Goal: Information Seeking & Learning: Check status

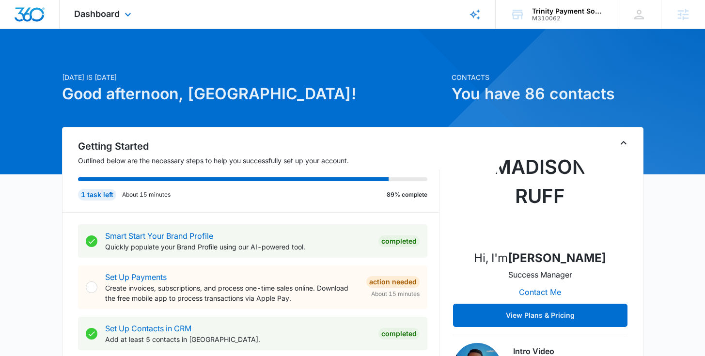
click at [105, 8] on div "Dashboard Apps Reputation Websites Forms CRM Email Social Payments POS Content …" at bounding box center [104, 14] width 89 height 29
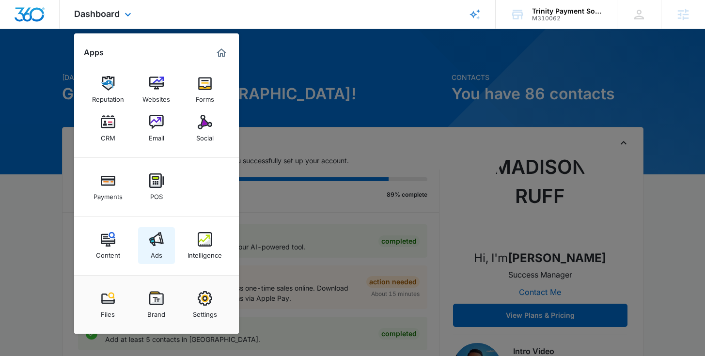
click at [155, 243] on img at bounding box center [156, 239] width 15 height 15
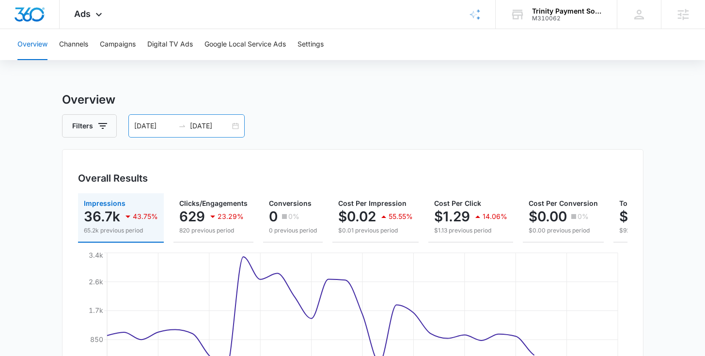
click at [232, 127] on div "08/11/2025 09/10/2025" at bounding box center [186, 125] width 116 height 23
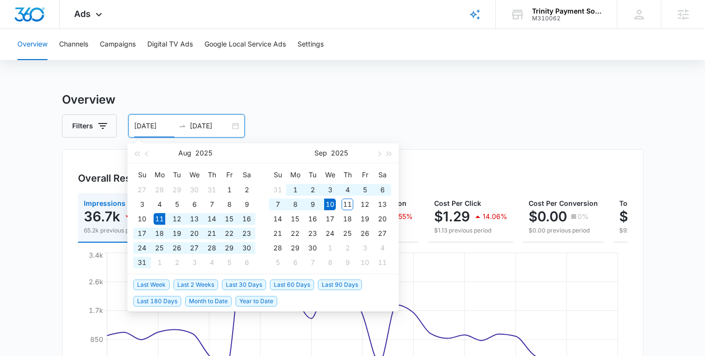
click at [224, 292] on li "Last 30 Days" at bounding box center [246, 284] width 48 height 16
click at [232, 285] on span "Last 30 Days" at bounding box center [244, 285] width 44 height 11
type input "08/12/2025"
type input "09/11/2025"
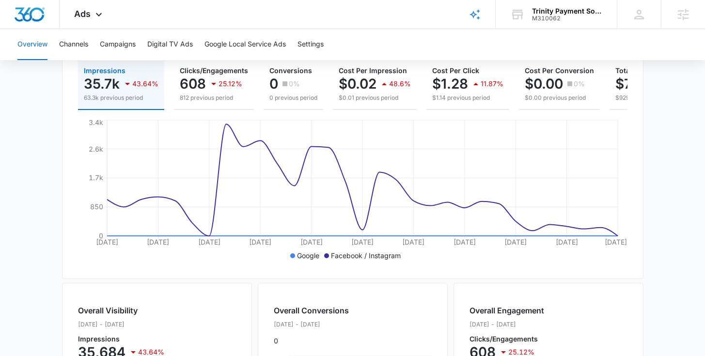
scroll to position [143, 0]
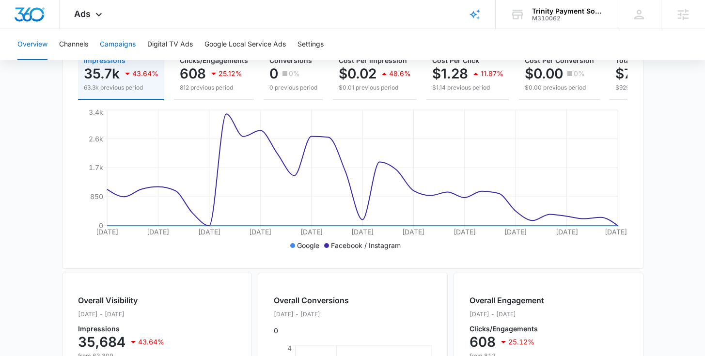
click at [130, 37] on button "Campaigns" at bounding box center [118, 44] width 36 height 31
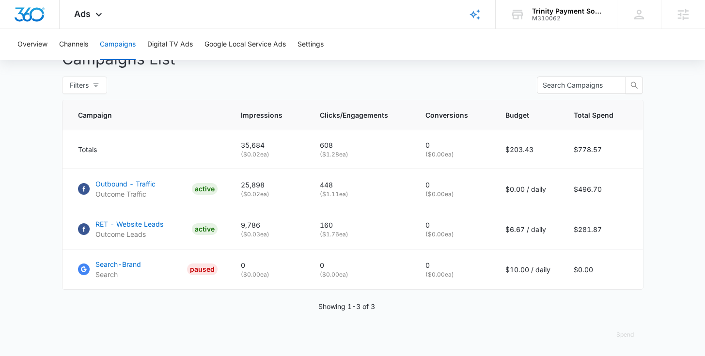
scroll to position [383, 0]
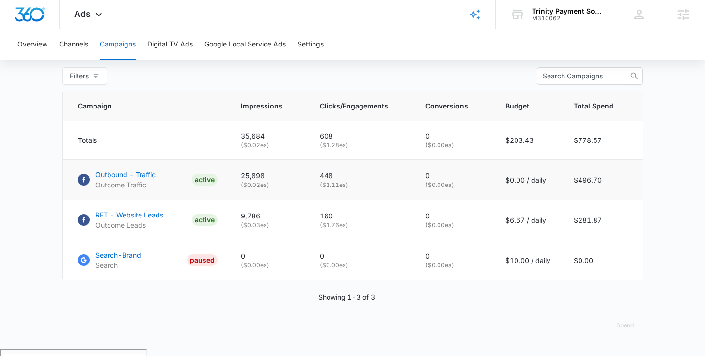
click at [144, 180] on p "Outbound - Traffic" at bounding box center [126, 175] width 60 height 10
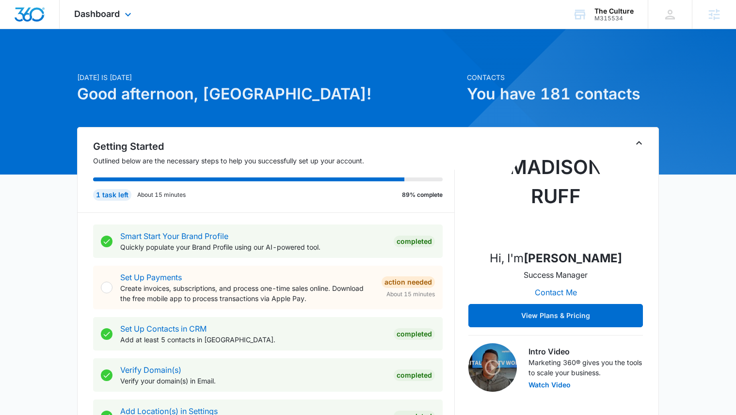
click at [134, 19] on div "Dashboard Apps Reputation Websites Forms CRM Email Social POS Content Ads Intel…" at bounding box center [104, 14] width 89 height 29
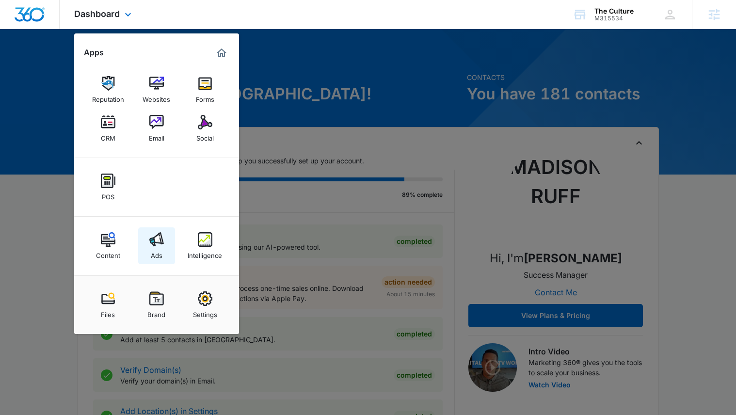
click at [153, 240] on img at bounding box center [156, 239] width 15 height 15
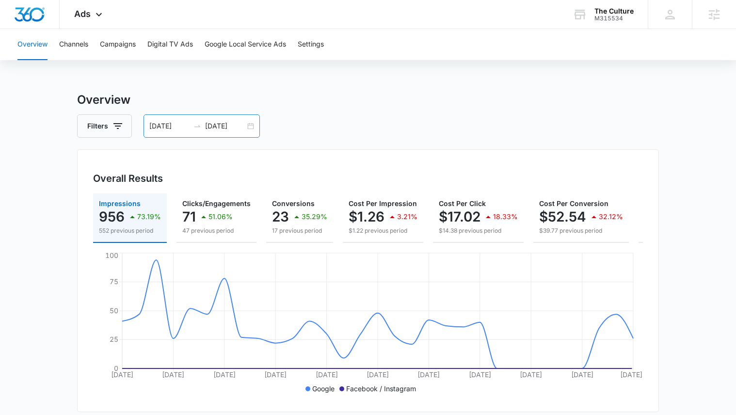
click at [250, 126] on div "07/14/2025 08/13/2025" at bounding box center [202, 125] width 116 height 23
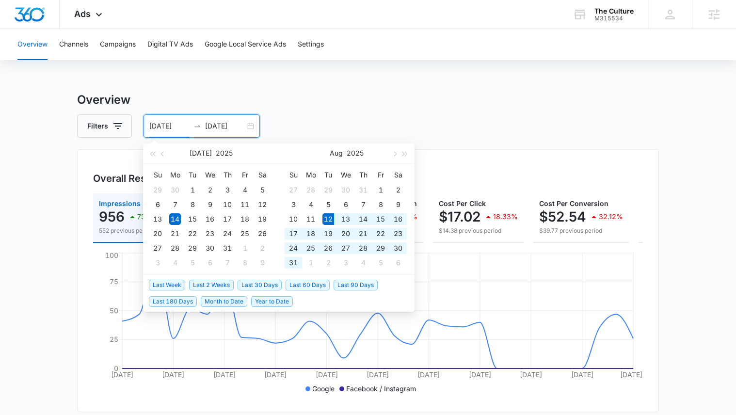
click at [271, 282] on span "Last 30 Days" at bounding box center [260, 285] width 44 height 11
type input "08/12/2025"
type input "09/11/2025"
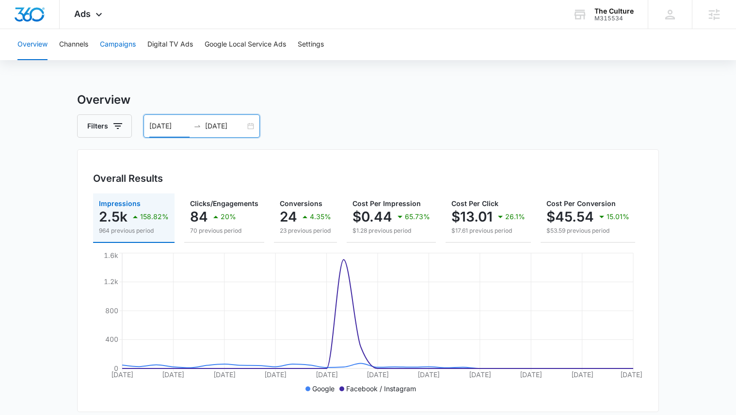
click at [104, 49] on button "Campaigns" at bounding box center [118, 44] width 36 height 31
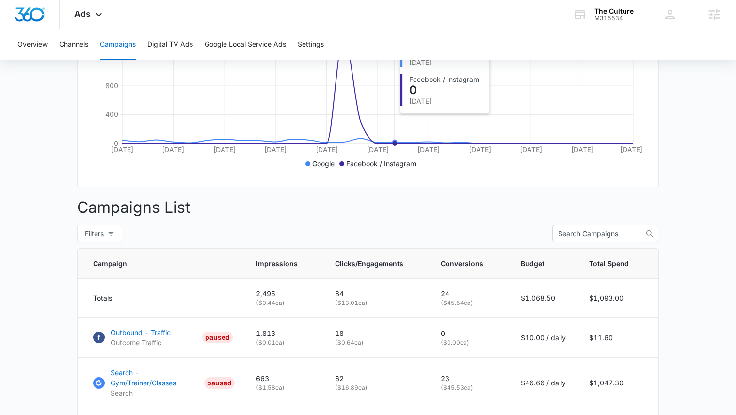
scroll to position [88, 0]
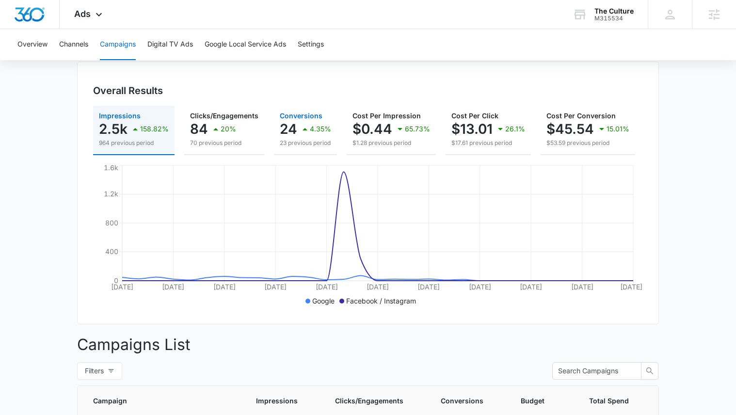
click at [319, 144] on p "23 previous period" at bounding box center [305, 143] width 51 height 9
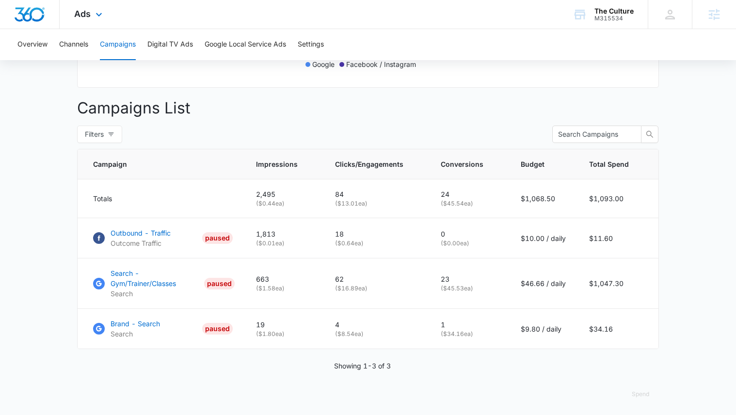
scroll to position [334, 0]
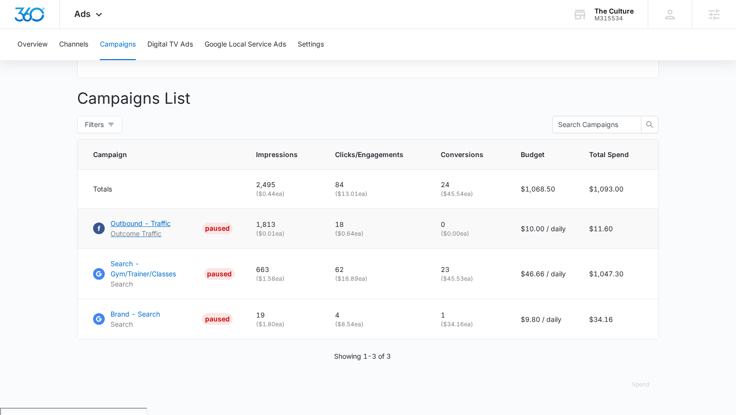
click at [146, 228] on p "Outbound - Traffic" at bounding box center [141, 223] width 60 height 10
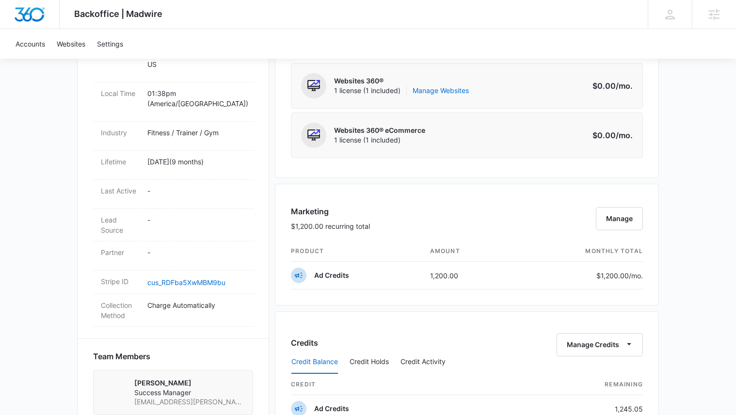
scroll to position [461, 0]
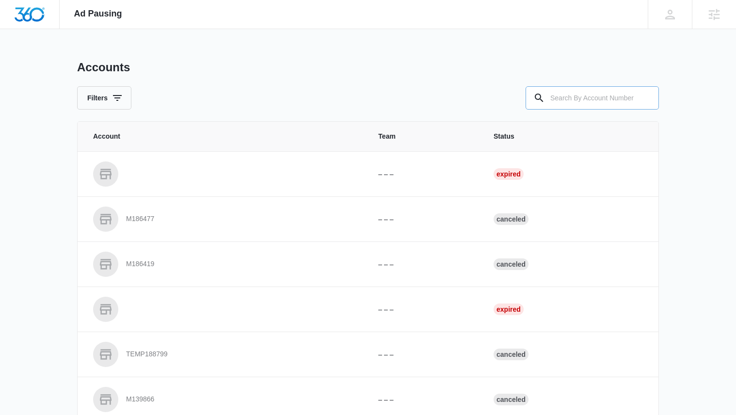
click at [554, 98] on input "text" at bounding box center [592, 97] width 133 height 23
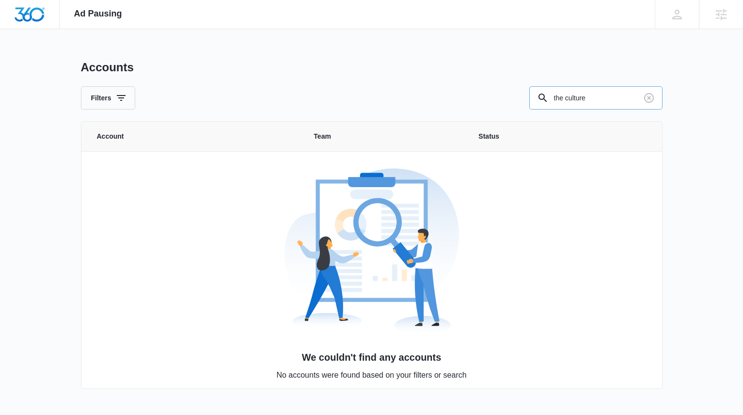
drag, startPoint x: 598, startPoint y: 105, endPoint x: 548, endPoint y: 92, distance: 51.6
click at [548, 92] on div "the culture" at bounding box center [595, 97] width 133 height 23
type input "m315534"
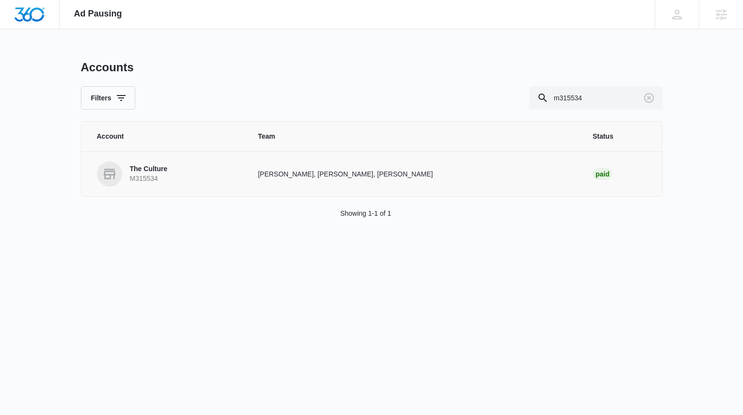
click at [155, 161] on link "The Culture M315534" at bounding box center [166, 173] width 138 height 25
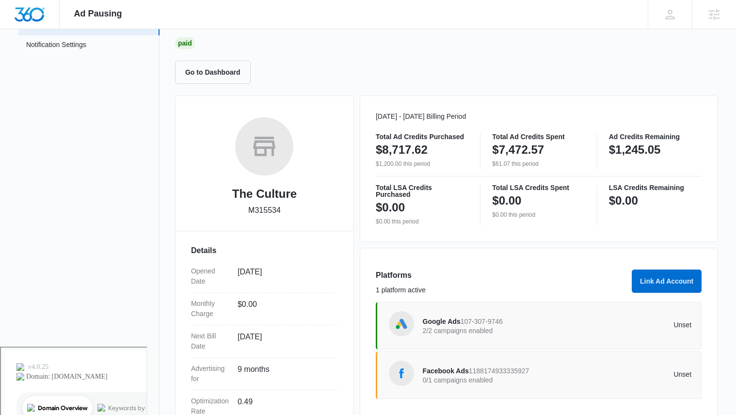
scroll to position [78, 0]
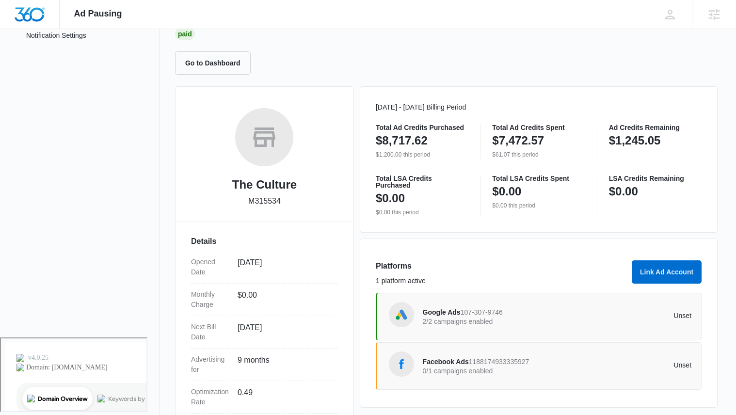
click at [481, 308] on span "107-307-9746" at bounding box center [482, 312] width 42 height 8
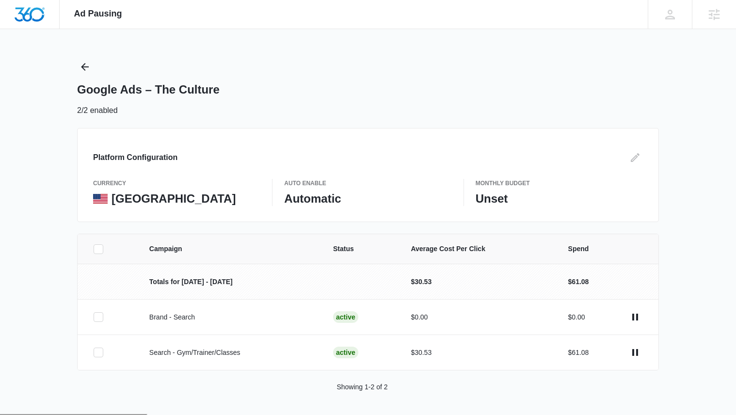
scroll to position [1, 0]
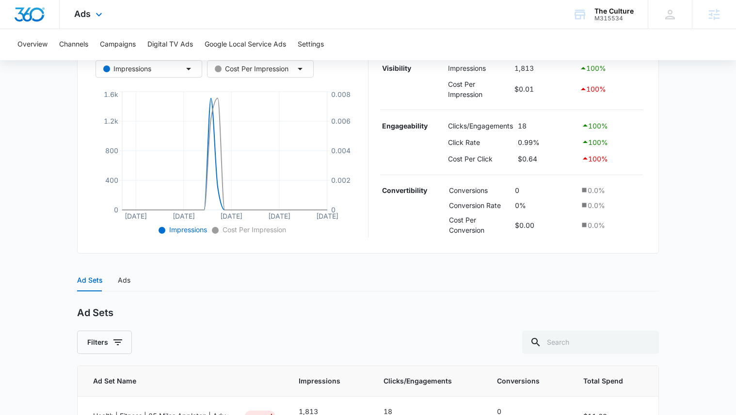
scroll to position [257, 0]
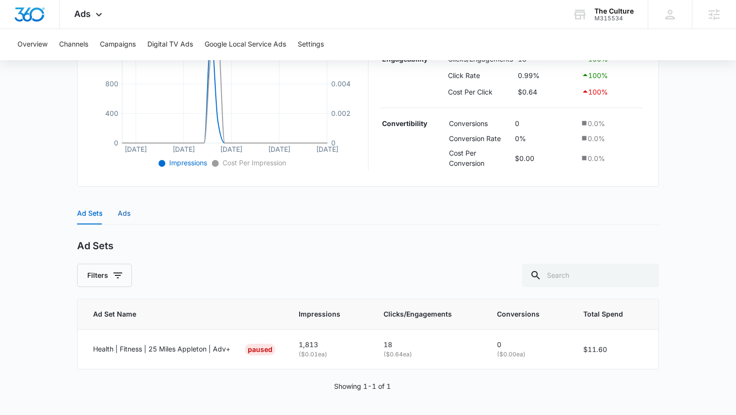
click at [123, 212] on div "Ads" at bounding box center [124, 213] width 13 height 11
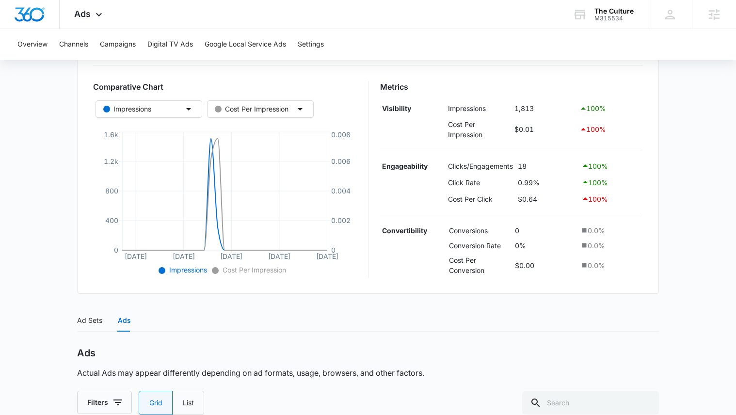
scroll to position [0, 0]
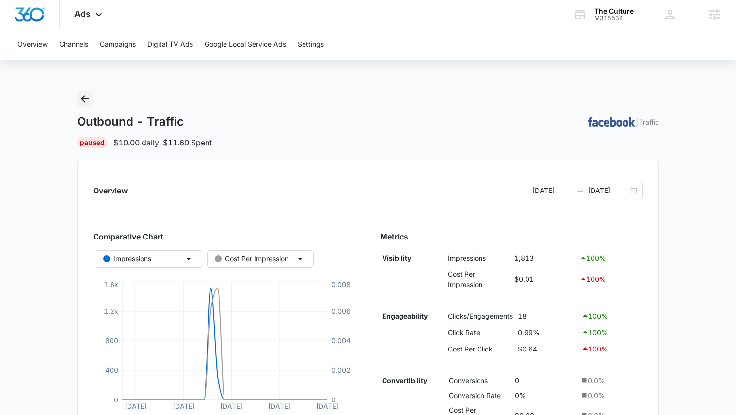
click at [87, 98] on icon "Back" at bounding box center [85, 99] width 8 height 8
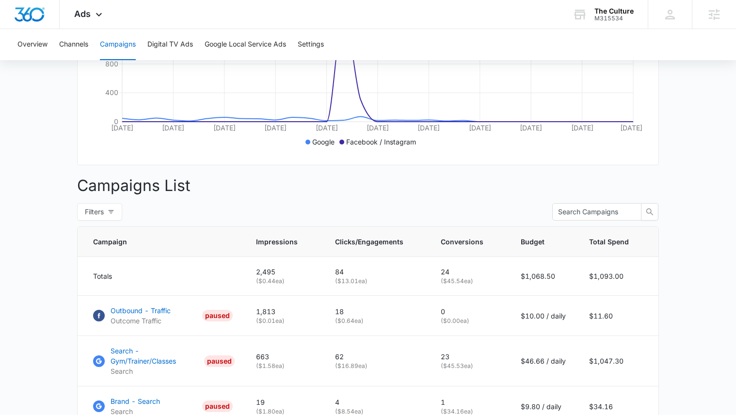
scroll to position [246, 0]
click at [160, 316] on p "Outbound - Traffic" at bounding box center [141, 311] width 60 height 10
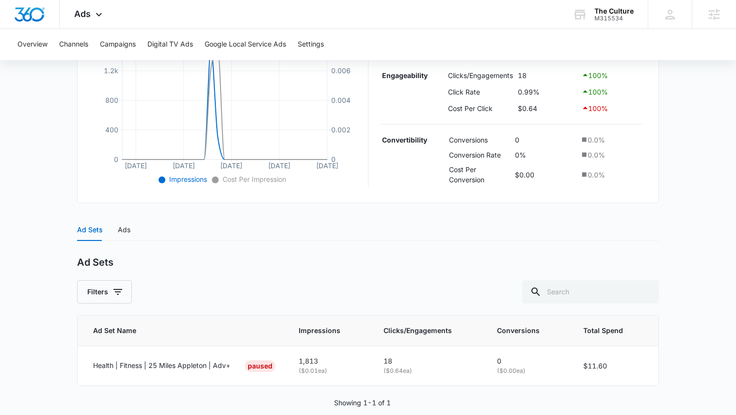
scroll to position [257, 0]
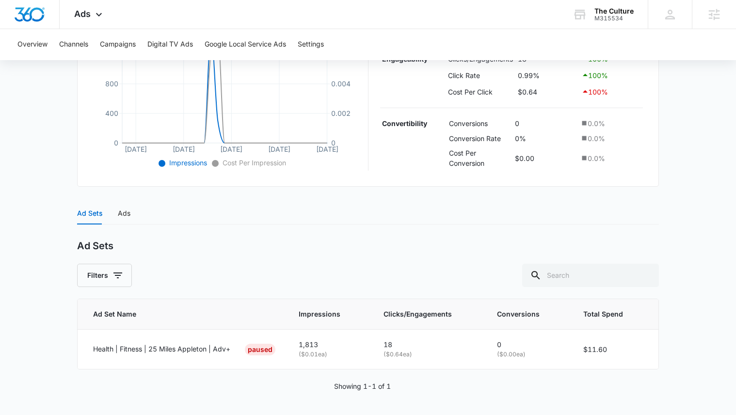
click at [122, 189] on div "Outbound - Traffic | Traffic Paused $10.00 daily , $11.60 Spent Overview 08/12/…" at bounding box center [368, 118] width 582 height 569
click at [132, 213] on div "Ad Sets Ads" at bounding box center [368, 213] width 582 height 22
click at [123, 215] on div "Ads" at bounding box center [124, 213] width 13 height 11
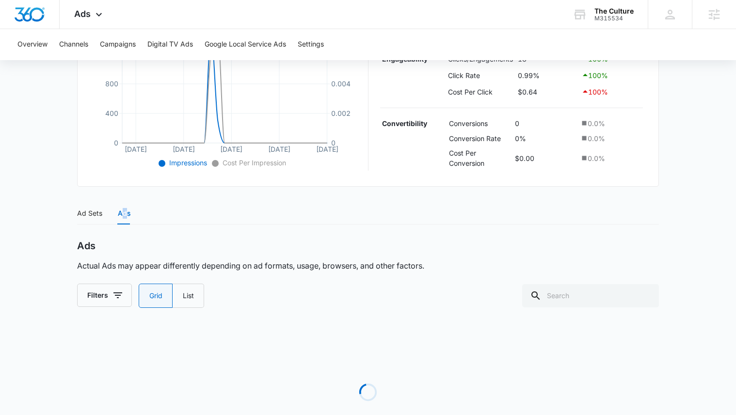
click at [123, 215] on div "Ads" at bounding box center [124, 213] width 13 height 11
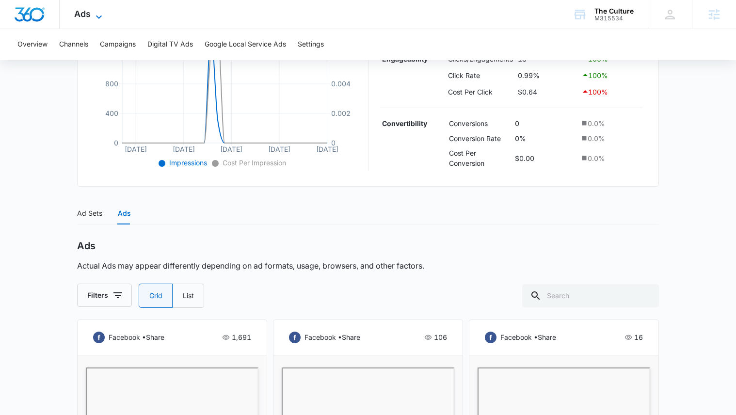
click at [80, 15] on span "Ads" at bounding box center [82, 14] width 16 height 10
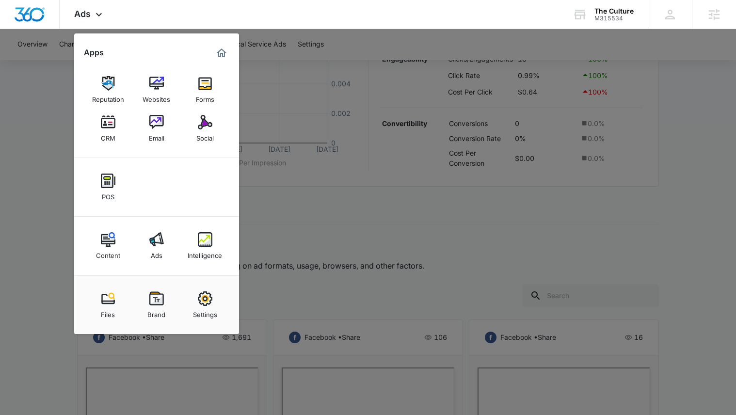
click at [443, 133] on div at bounding box center [368, 207] width 736 height 415
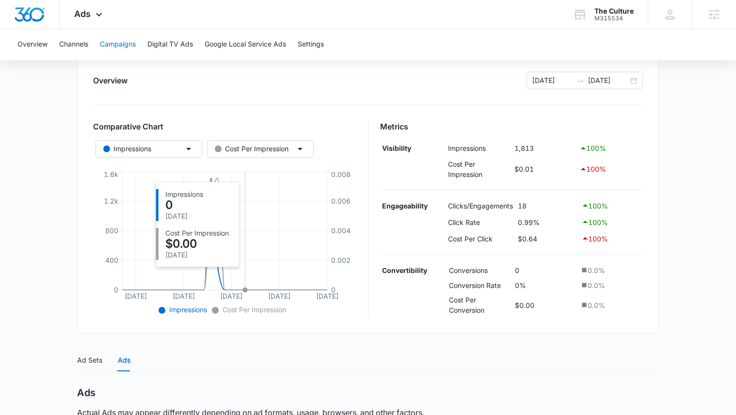
scroll to position [107, 0]
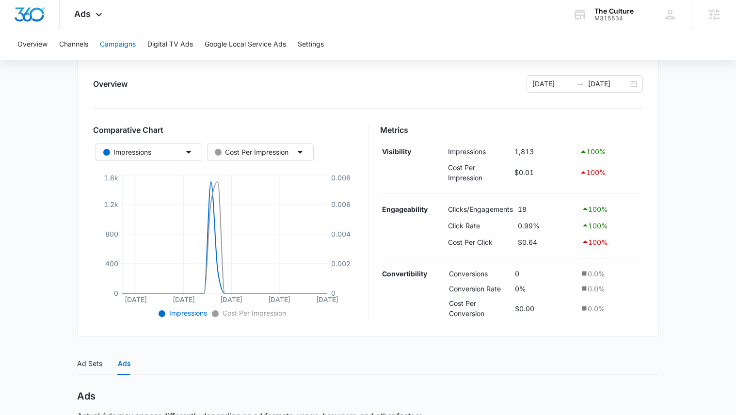
click at [106, 40] on button "Campaigns" at bounding box center [118, 44] width 36 height 31
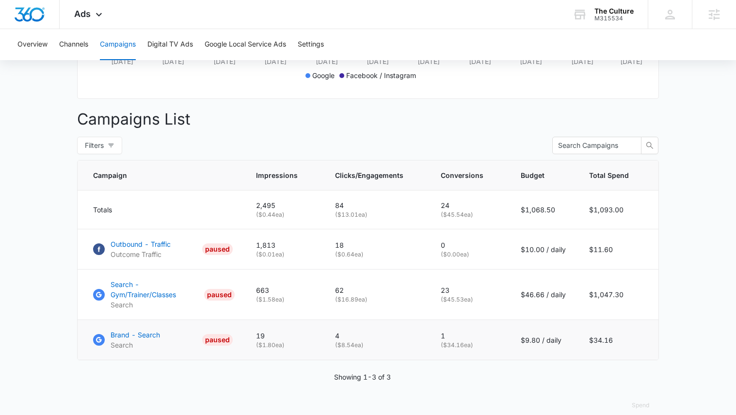
scroll to position [334, 0]
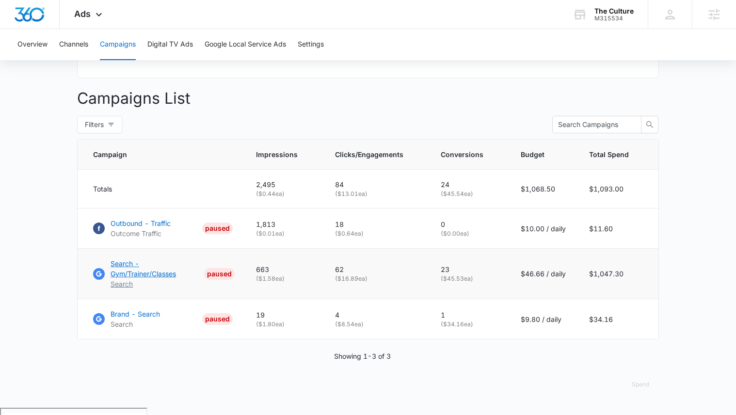
click at [124, 278] on p "Search - Gym/Trainer/Classes" at bounding box center [156, 268] width 90 height 20
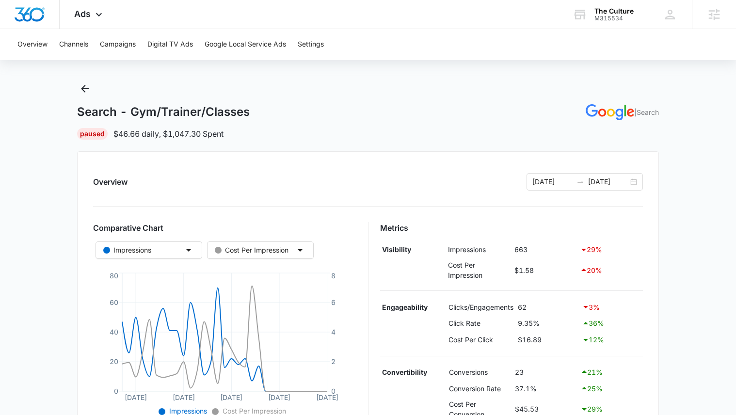
scroll to position [8, 0]
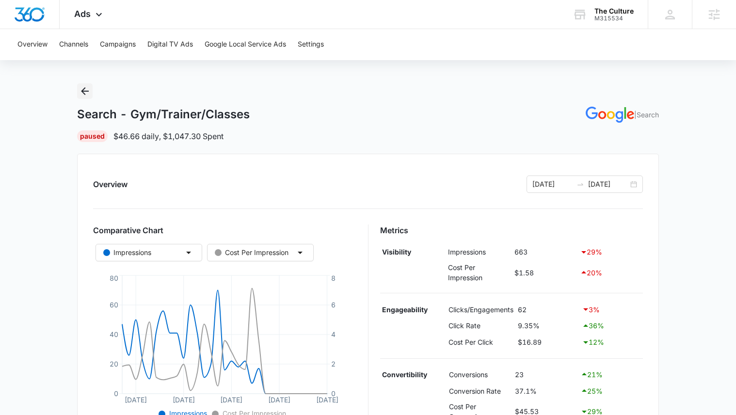
click at [88, 92] on icon "Back" at bounding box center [85, 91] width 12 height 12
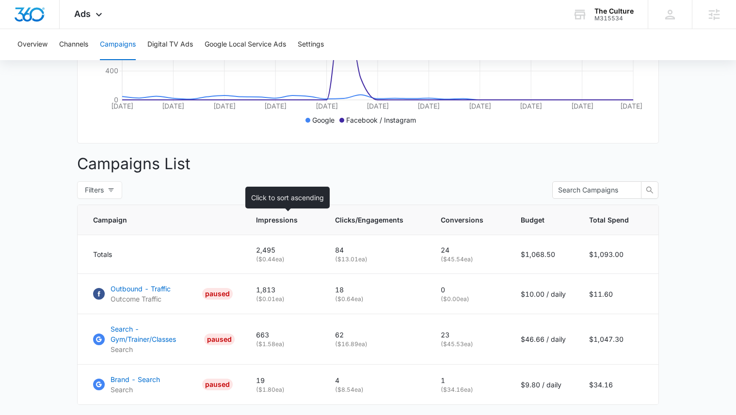
scroll to position [334, 0]
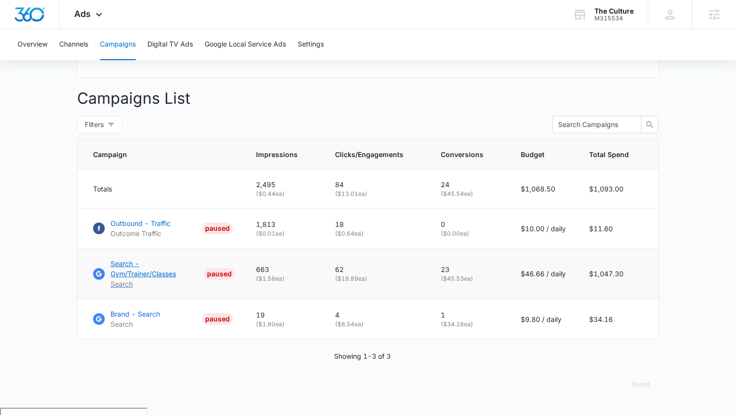
click at [140, 279] on p "Search - Gym/Trainer/Classes" at bounding box center [156, 268] width 90 height 20
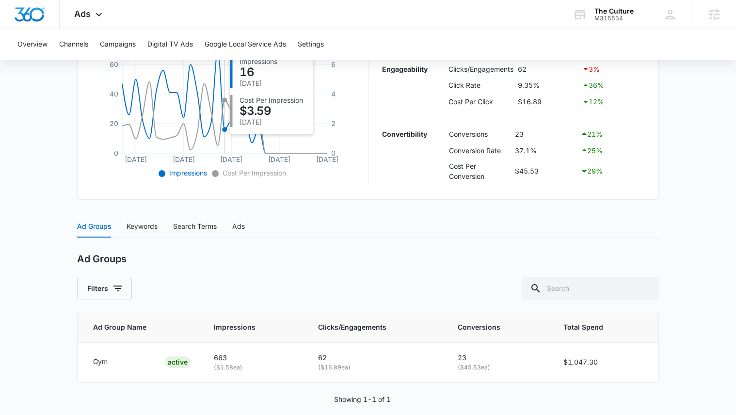
scroll to position [261, 0]
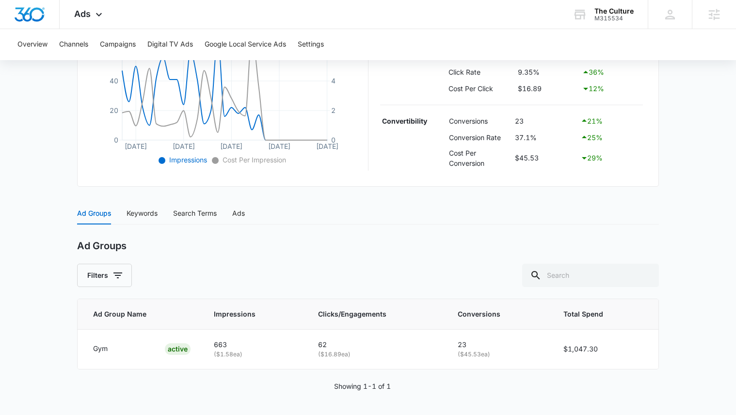
click at [260, 212] on div "Ad Groups Keywords Search Terms Ads" at bounding box center [368, 213] width 582 height 22
click at [244, 208] on div "Ads" at bounding box center [238, 213] width 13 height 11
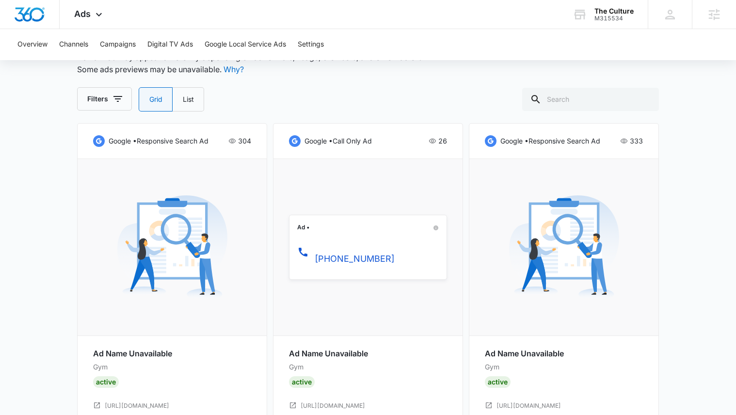
scroll to position [515, 0]
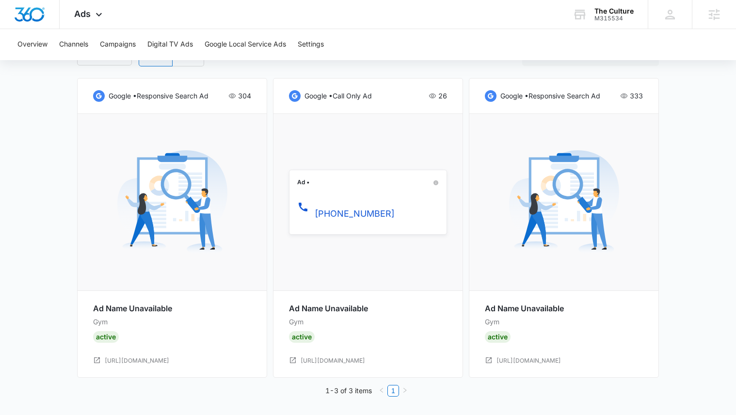
click at [206, 356] on div "Ad Name Unavailable Gym Active https://www.theculturets.com/our-gym-in-appleton…" at bounding box center [172, 334] width 158 height 63
click at [169, 360] on link "https://www.theculturets.com/our-gym-in-appleton-wi" at bounding box center [137, 360] width 64 height 9
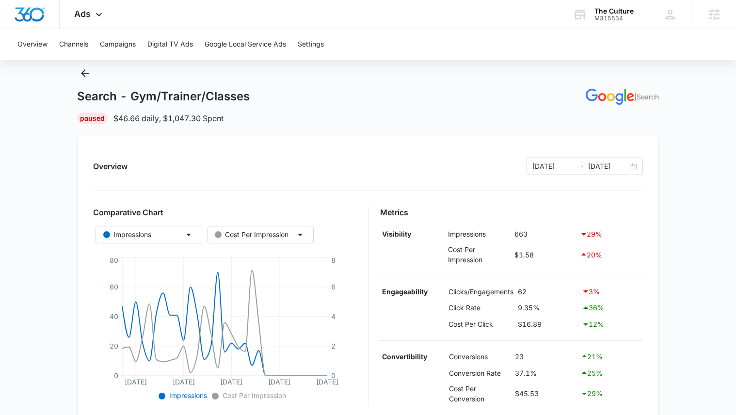
scroll to position [52, 0]
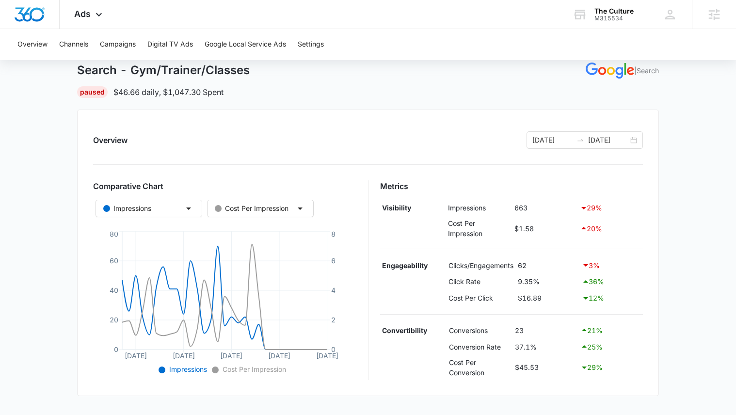
click at [425, 131] on div "Overview 08/12/2025 09/11/2025" at bounding box center [368, 139] width 550 height 17
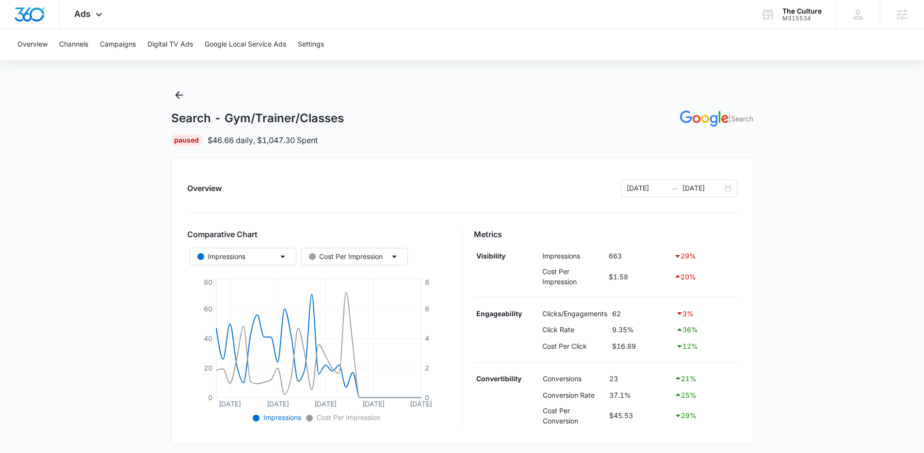
scroll to position [0, 0]
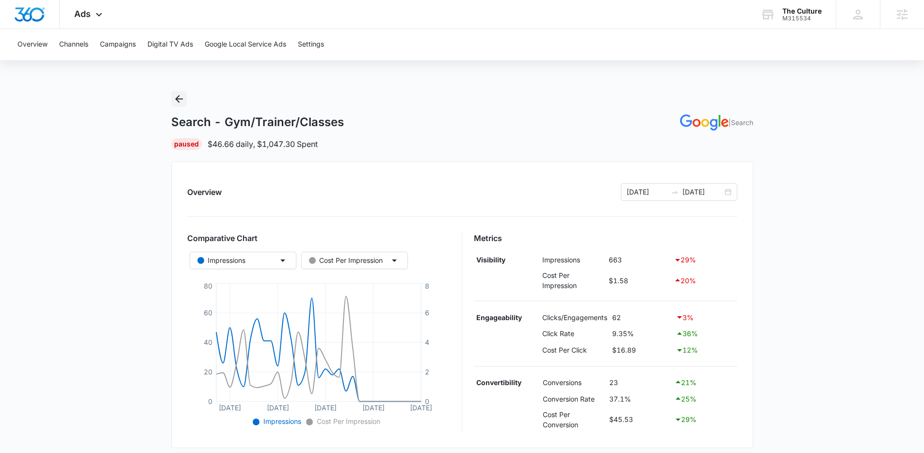
click at [184, 101] on button "Back" at bounding box center [179, 99] width 16 height 16
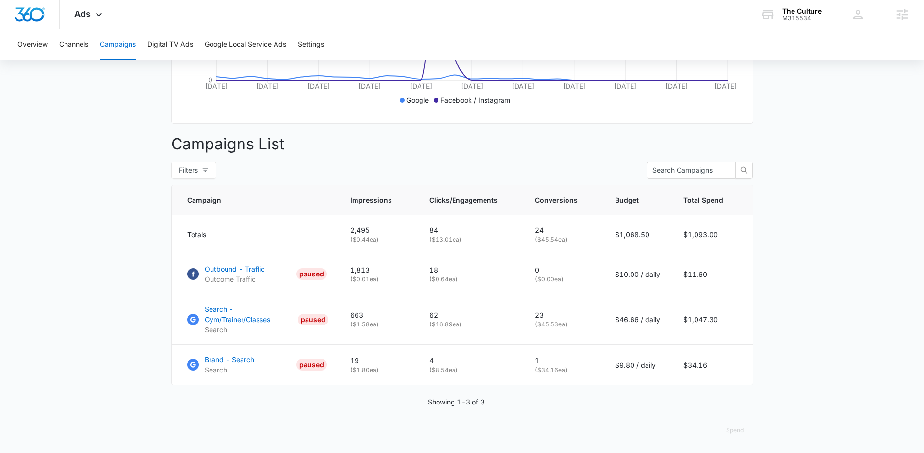
scroll to position [296, 0]
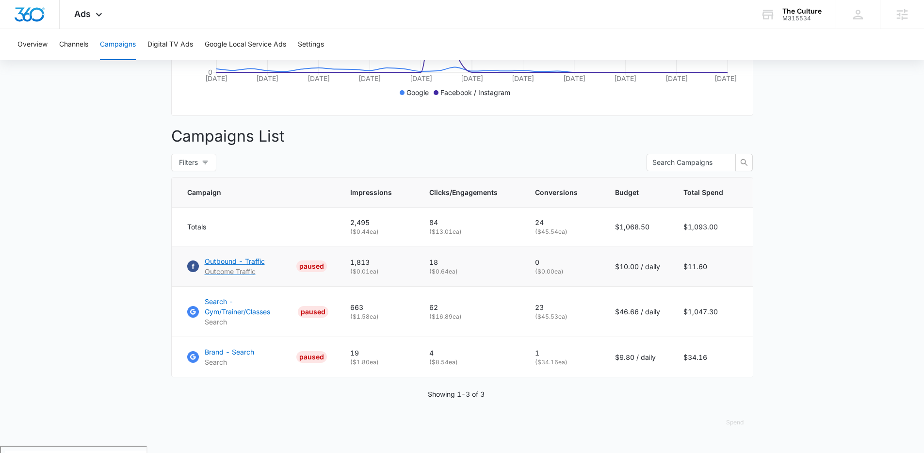
click at [261, 266] on p "Outbound - Traffic" at bounding box center [235, 261] width 60 height 10
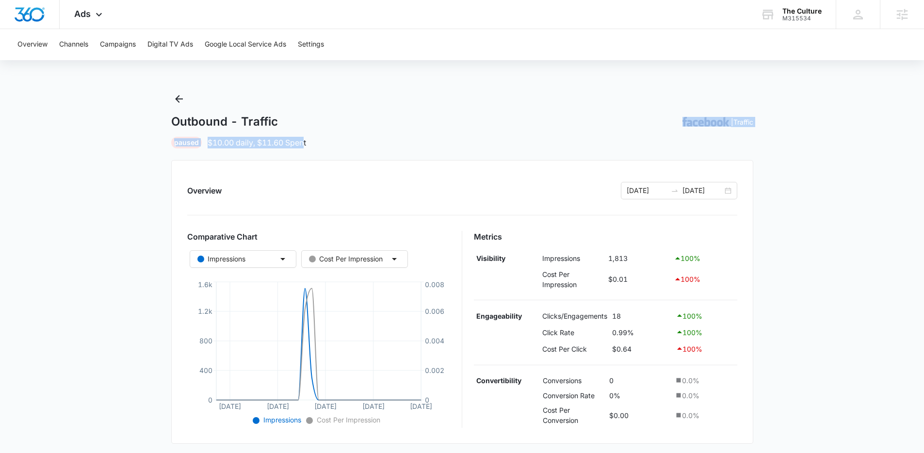
drag, startPoint x: 391, startPoint y: 129, endPoint x: 306, endPoint y: 139, distance: 85.5
click at [305, 139] on div "Outbound - Traffic | Traffic Paused $10.00 daily , $11.60 Spent" at bounding box center [462, 119] width 582 height 57
click at [317, 140] on div "Paused $10.00 daily , $11.60 Spent" at bounding box center [462, 143] width 582 height 12
drag, startPoint x: 257, startPoint y: 147, endPoint x: 212, endPoint y: 147, distance: 45.1
click at [212, 147] on p "$10.00 daily , $11.60 Spent" at bounding box center [257, 143] width 98 height 12
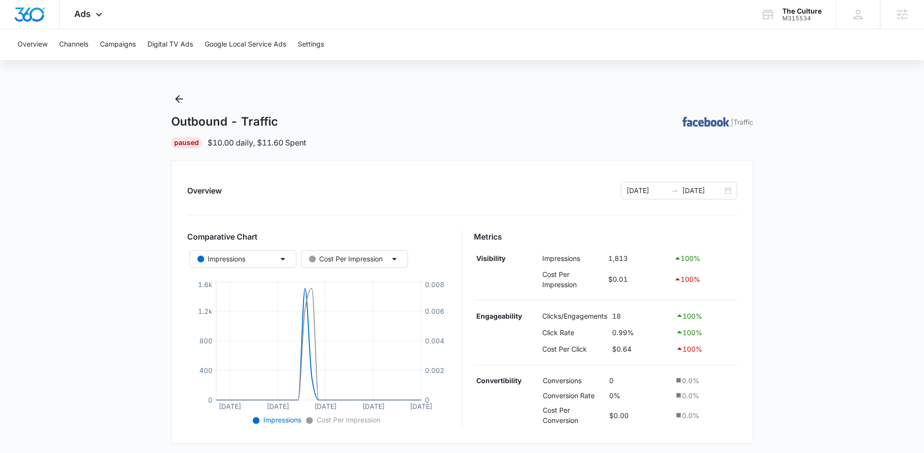
drag, startPoint x: 342, startPoint y: 138, endPoint x: 347, endPoint y: 139, distance: 4.9
click at [342, 137] on div "Paused $10.00 daily , $11.60 Spent" at bounding box center [462, 143] width 582 height 12
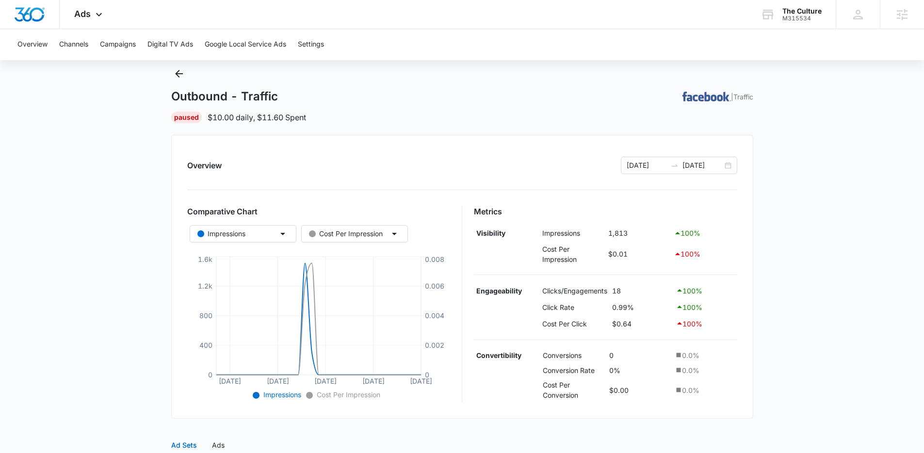
scroll to position [67, 0]
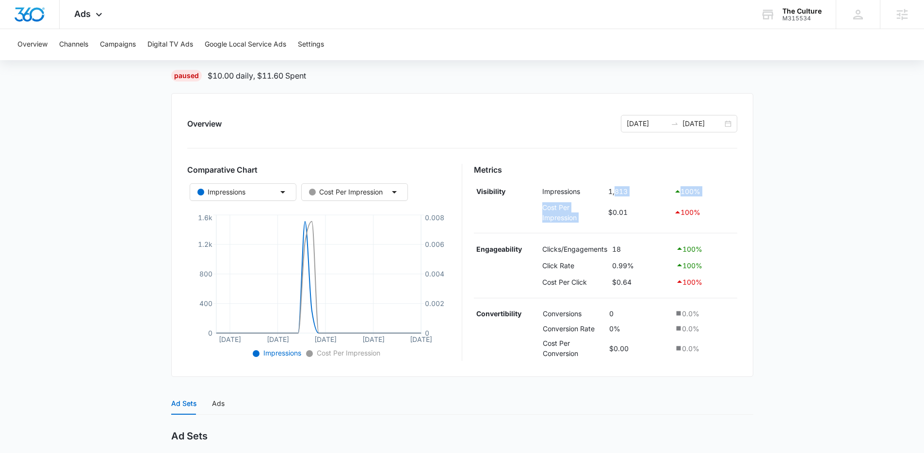
drag, startPoint x: 648, startPoint y: 201, endPoint x: 615, endPoint y: 195, distance: 33.1
click at [615, 195] on tbody "Visibility Impressions 1,813 100 % Cost Per Impression $0.01 100 %" at bounding box center [605, 204] width 263 height 42
click at [617, 194] on td "1,813" at bounding box center [638, 191] width 65 height 16
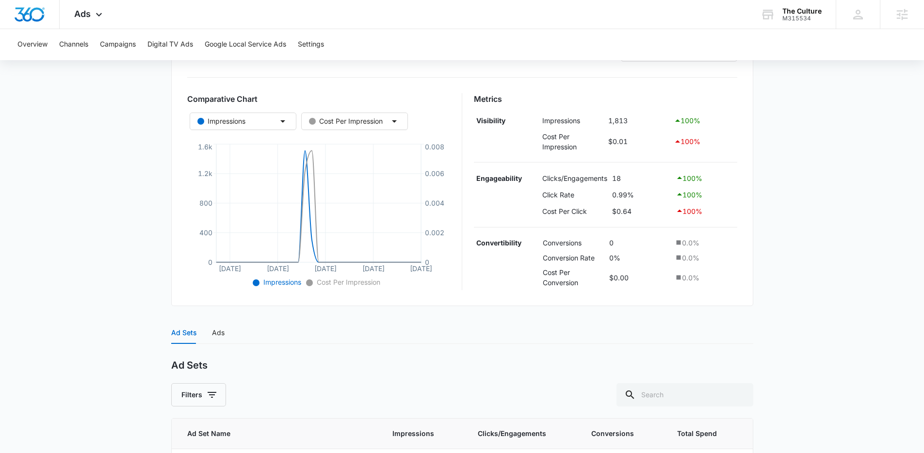
scroll to position [0, 0]
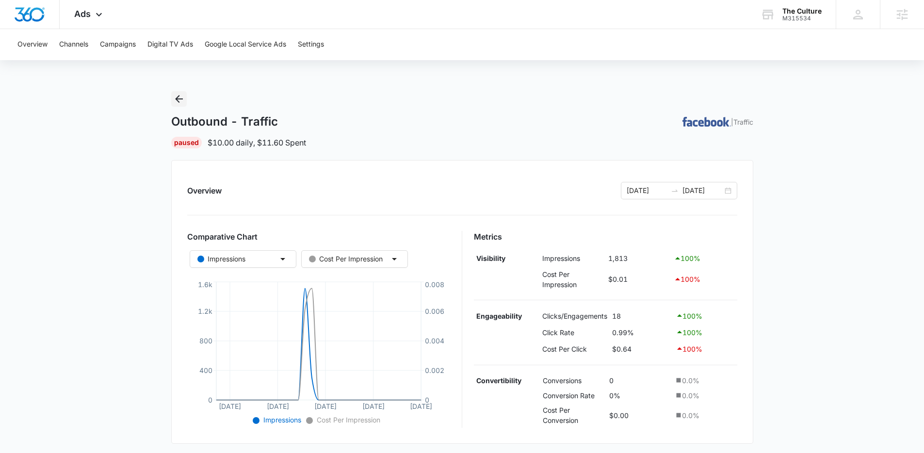
click at [183, 104] on icon "Back" at bounding box center [179, 99] width 12 height 12
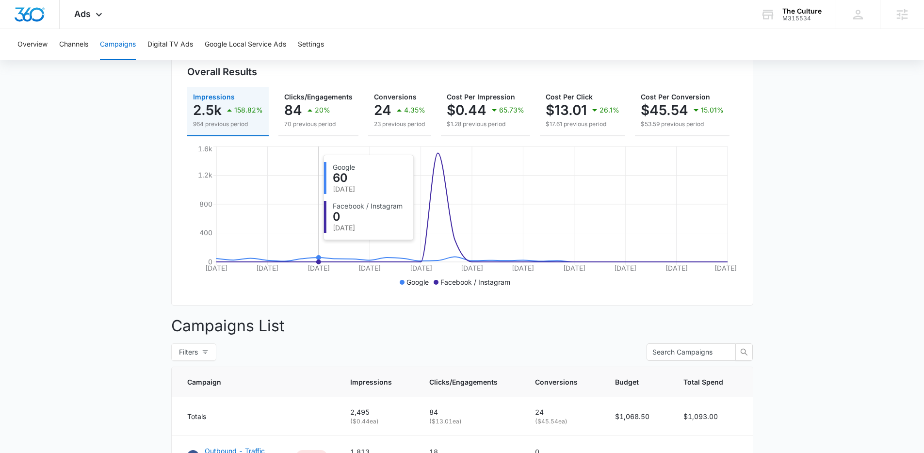
scroll to position [106, 0]
click at [398, 107] on icon "button" at bounding box center [399, 111] width 12 height 12
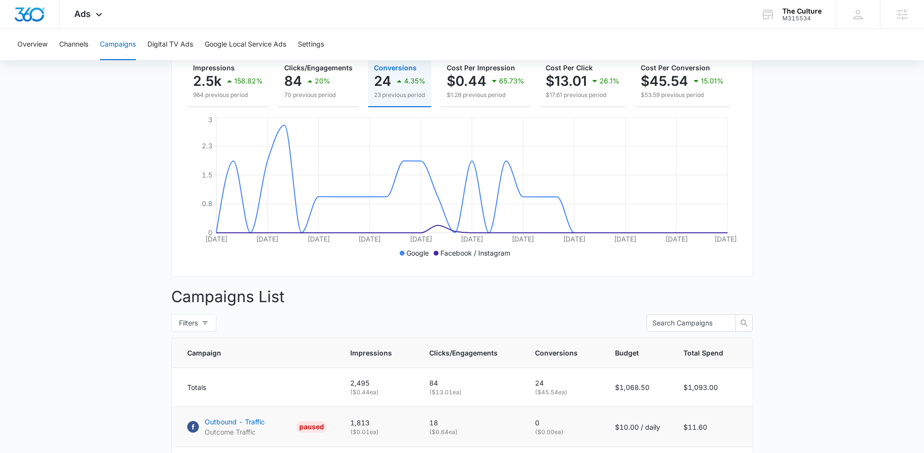
scroll to position [247, 0]
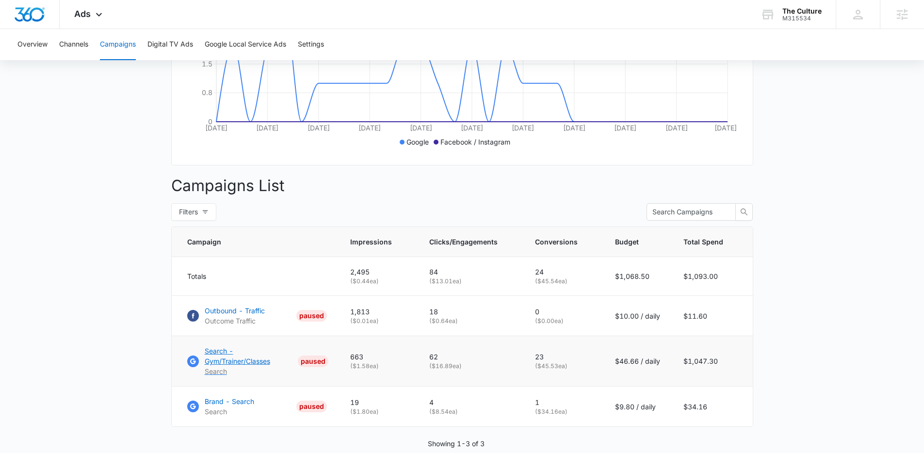
click at [226, 365] on p "Search - Gym/Trainer/Classes" at bounding box center [250, 356] width 90 height 20
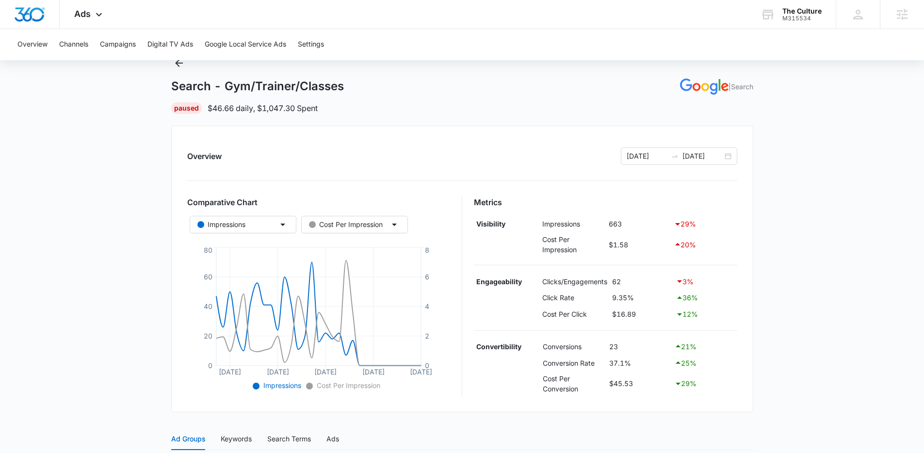
scroll to position [22, 0]
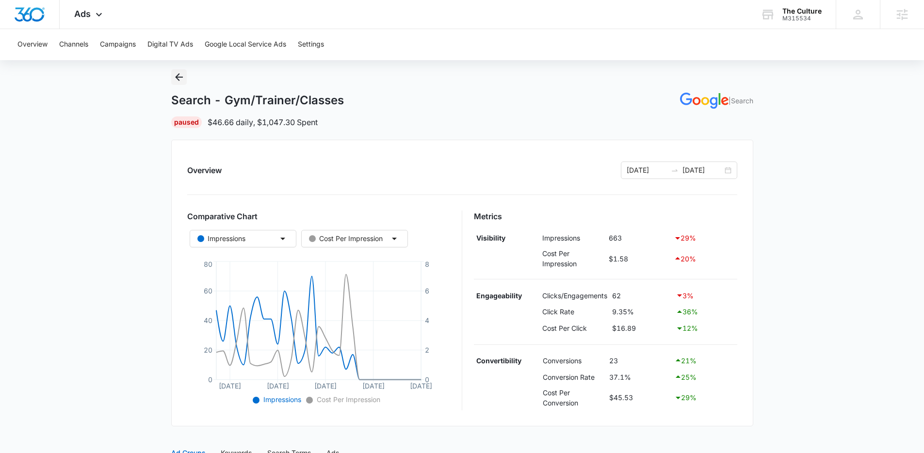
click at [176, 73] on icon "Back" at bounding box center [179, 77] width 12 height 12
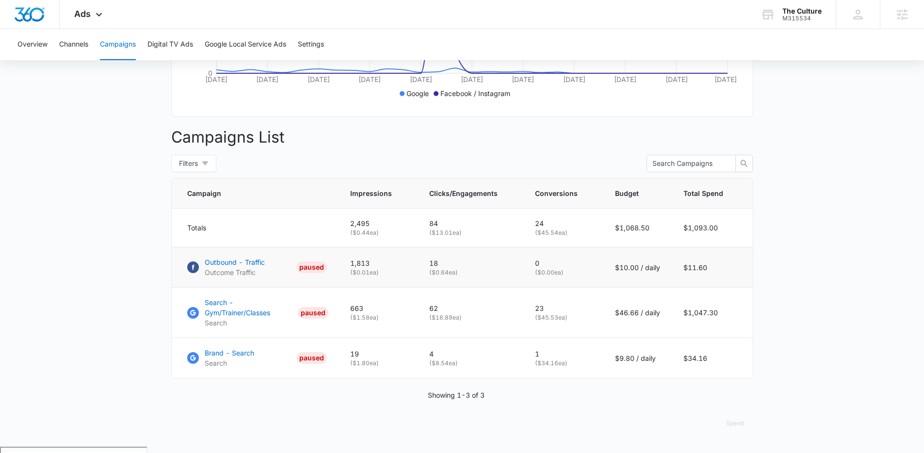
scroll to position [296, 0]
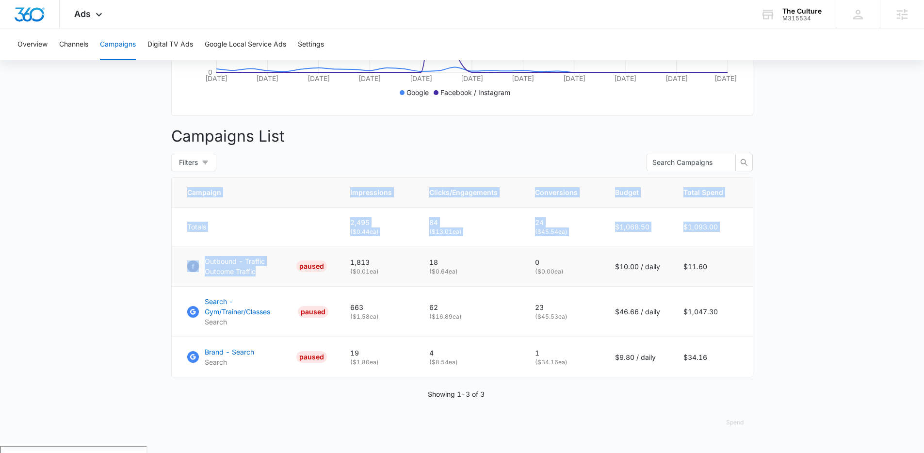
drag, startPoint x: 159, startPoint y: 266, endPoint x: 295, endPoint y: 275, distance: 137.0
click at [295, 275] on main "Campaigns Filters [DATE] [DATE] Overall Results Impressions 2.5k 158.82% 964 pr…" at bounding box center [462, 120] width 924 height 651
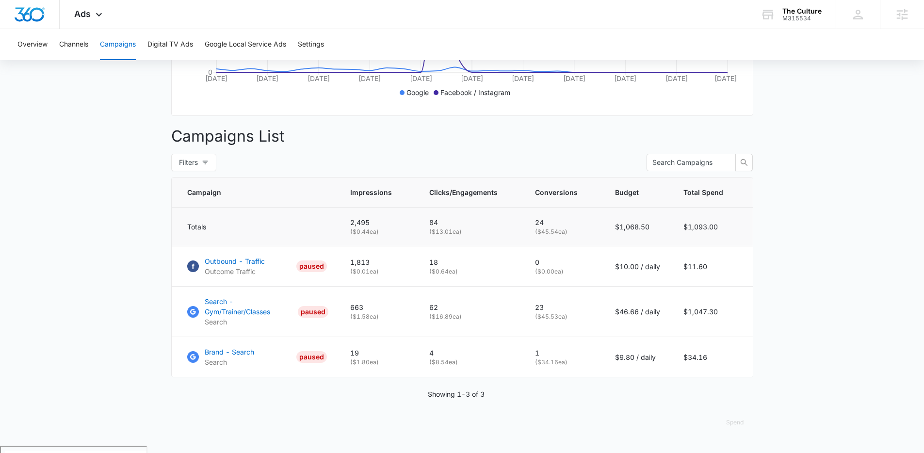
click at [311, 232] on div "Totals" at bounding box center [257, 227] width 140 height 10
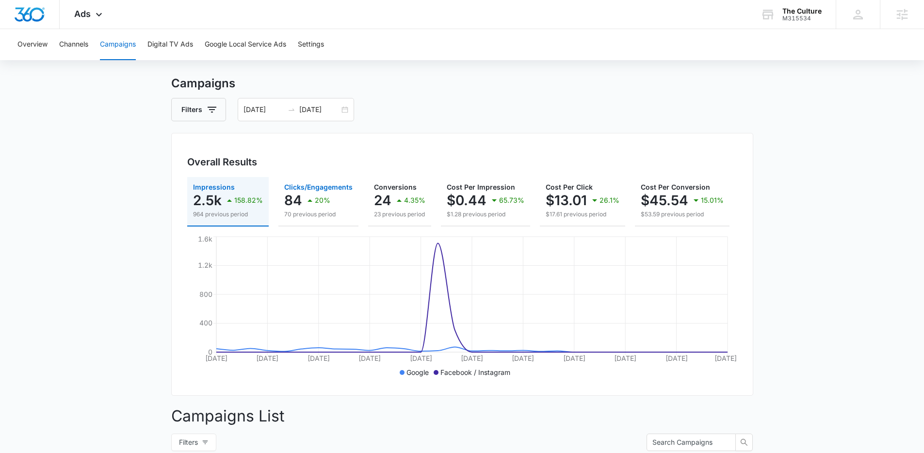
scroll to position [15, 0]
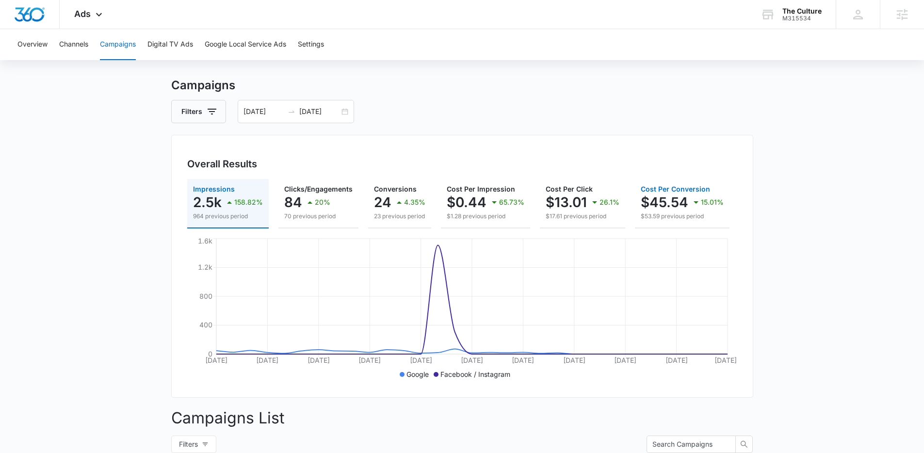
click at [659, 213] on p "$53.59 previous period" at bounding box center [681, 216] width 83 height 9
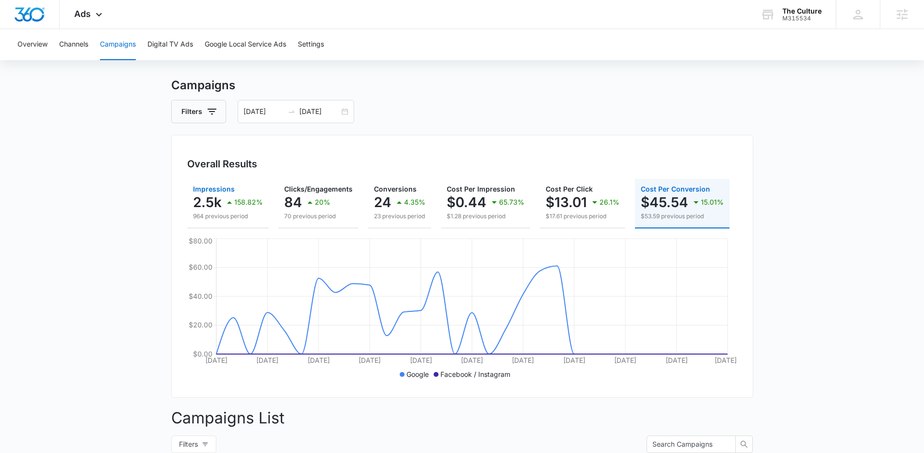
click at [211, 208] on p "2.5k" at bounding box center [207, 202] width 29 height 16
